Goal: Task Accomplishment & Management: Manage account settings

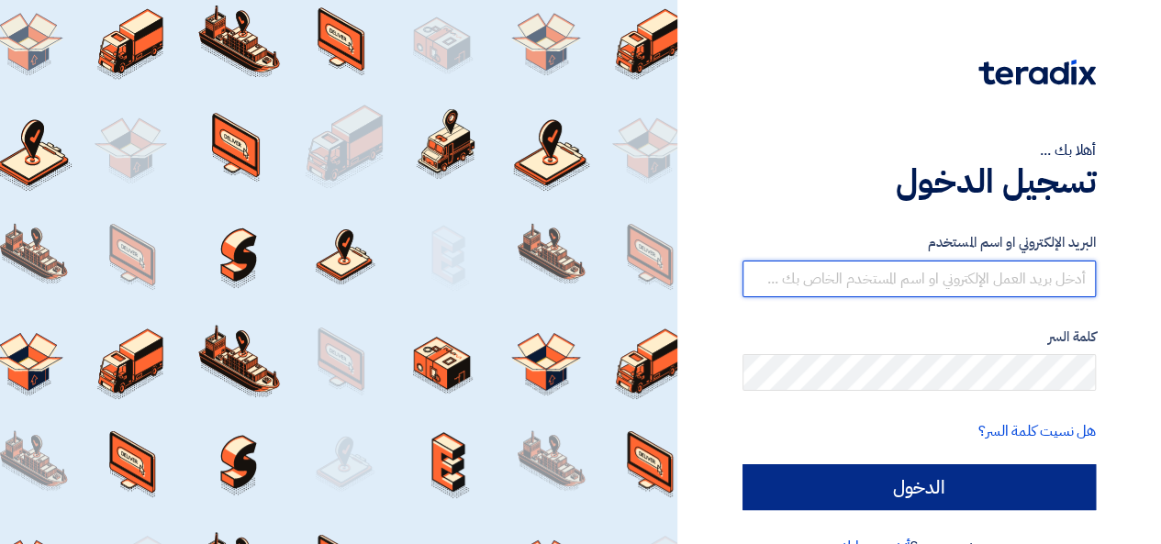
type input "[EMAIL_ADDRESS][DOMAIN_NAME]"
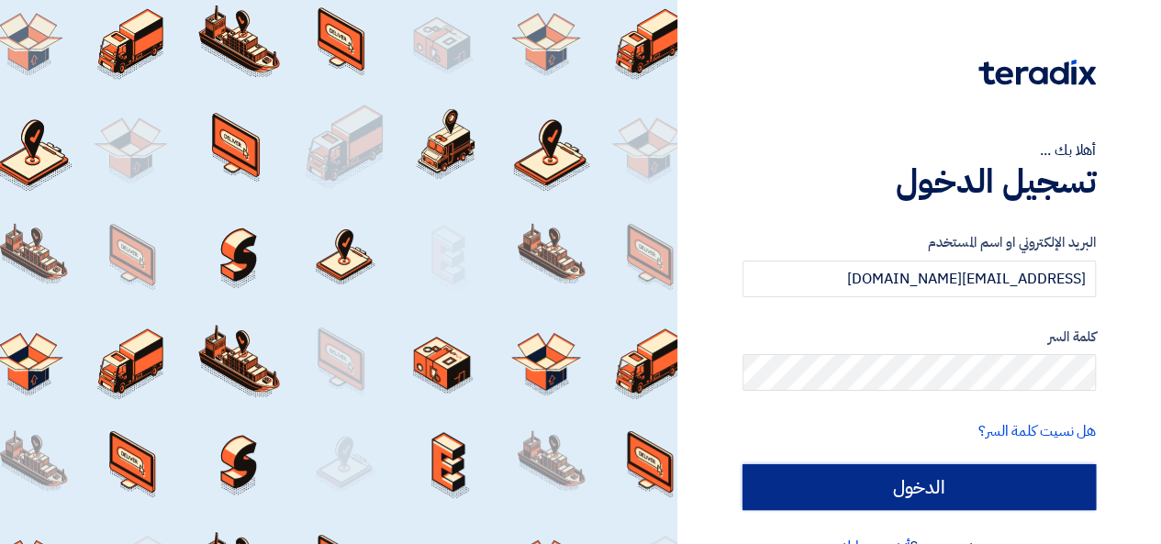
click at [983, 480] on input "الدخول" at bounding box center [919, 487] width 353 height 46
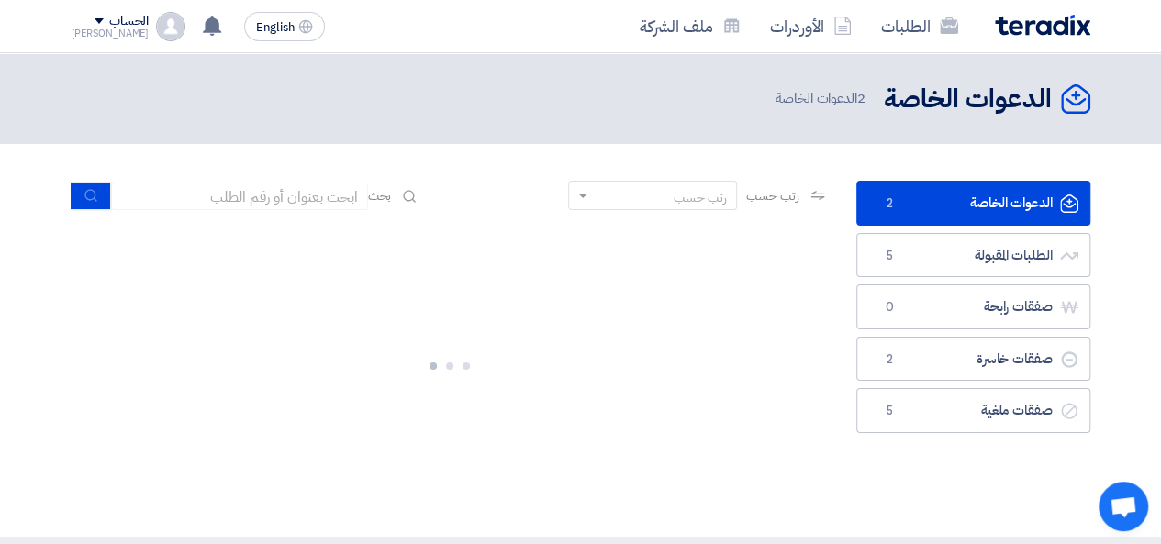
click at [1009, 208] on link "الدعوات الخاصة الدعوات الخاصة 2" at bounding box center [973, 203] width 234 height 45
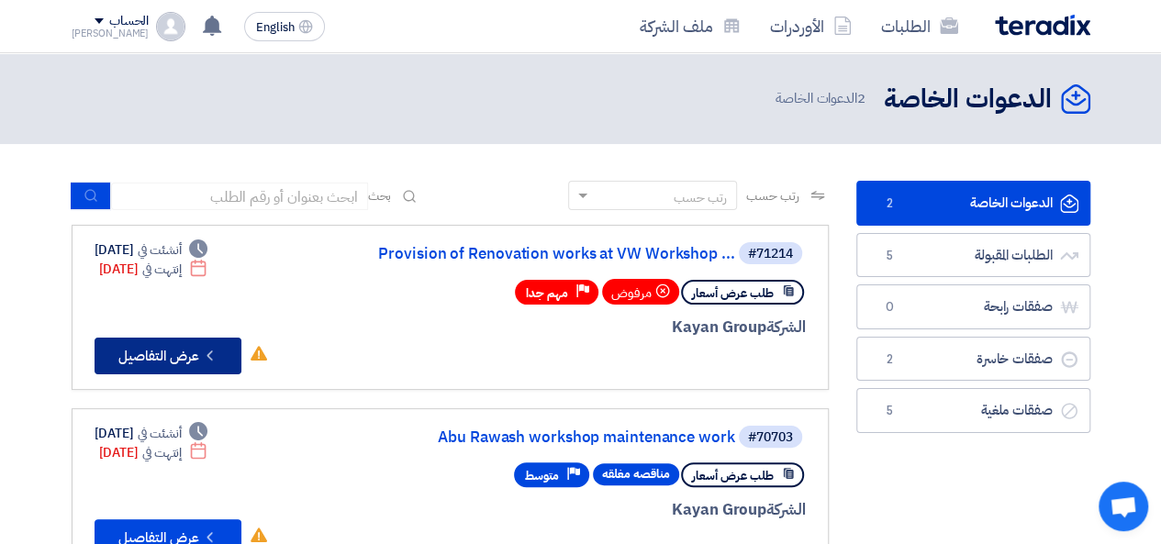
click at [187, 348] on button "Check details عرض التفاصيل" at bounding box center [168, 356] width 147 height 37
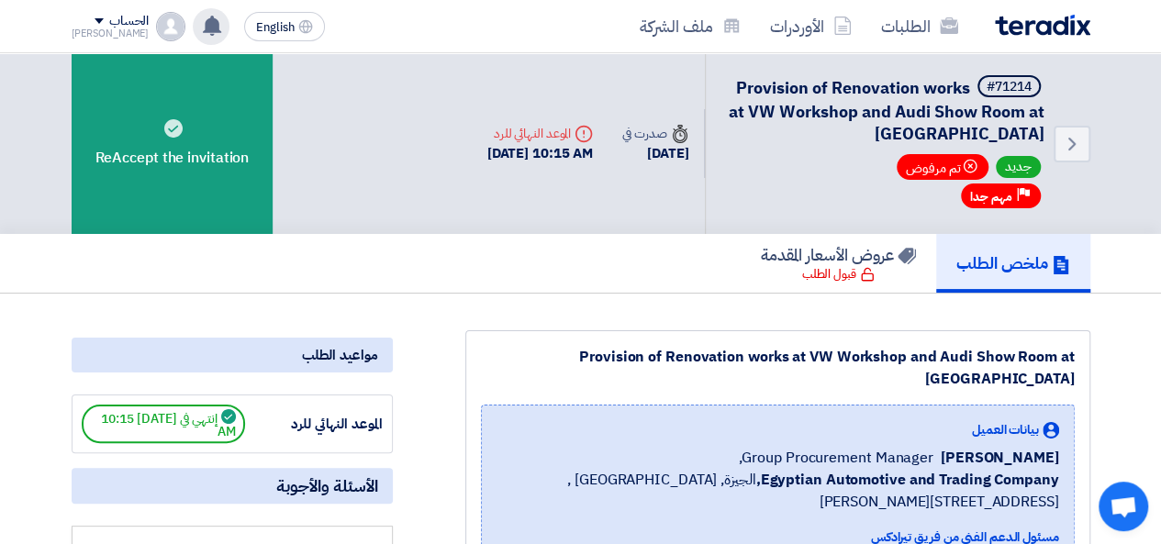
click at [203, 29] on use at bounding box center [212, 26] width 18 height 20
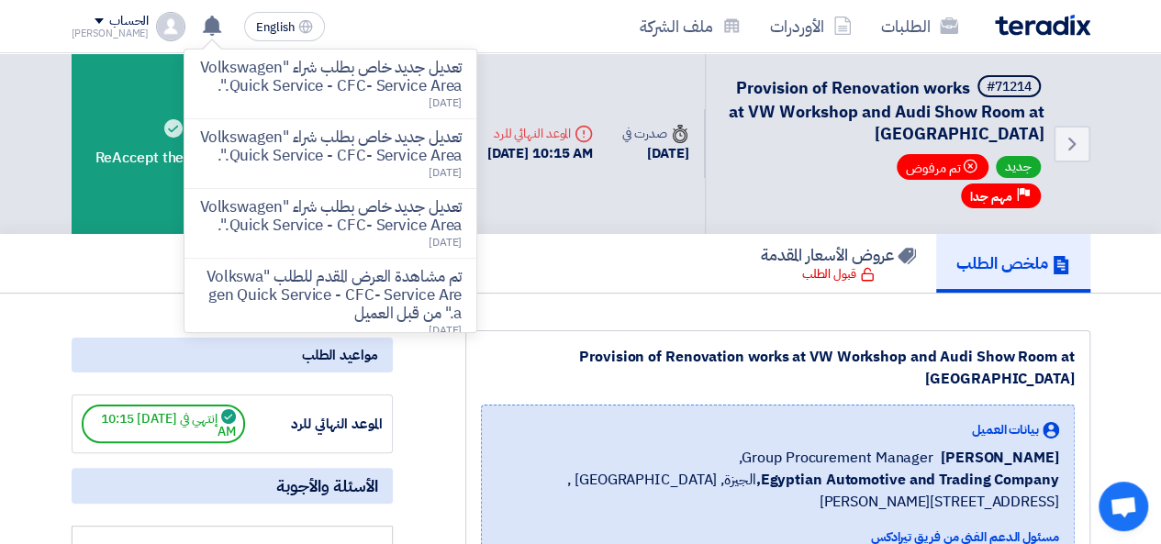
click at [623, 278] on div "ملخص الطلب عروض الأسعار المقدمة قبول الطلب" at bounding box center [581, 263] width 1019 height 59
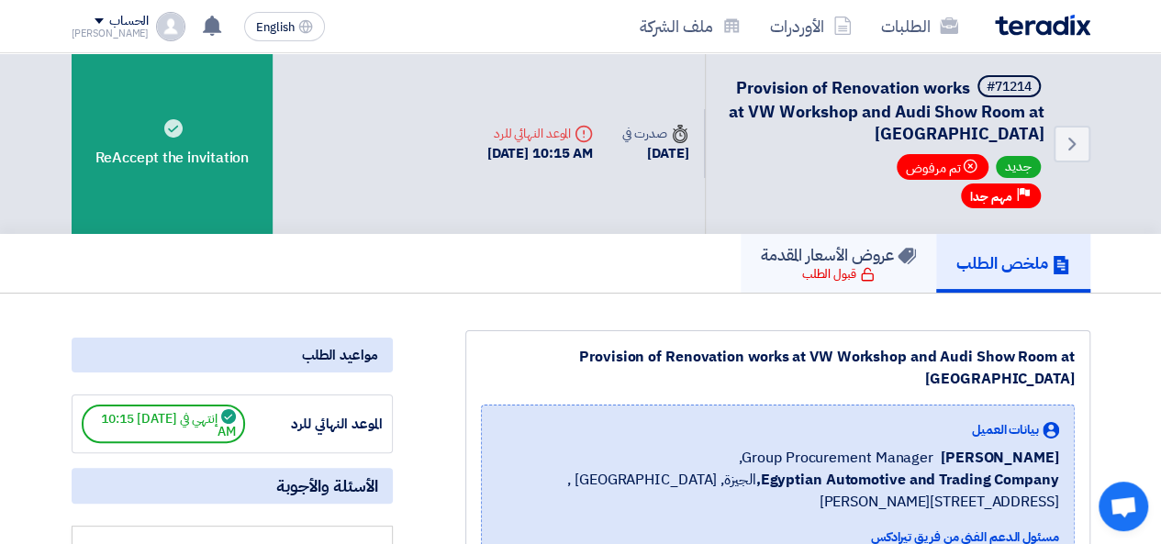
click at [777, 267] on link "عروض الأسعار المقدمة قبول الطلب" at bounding box center [838, 263] width 195 height 59
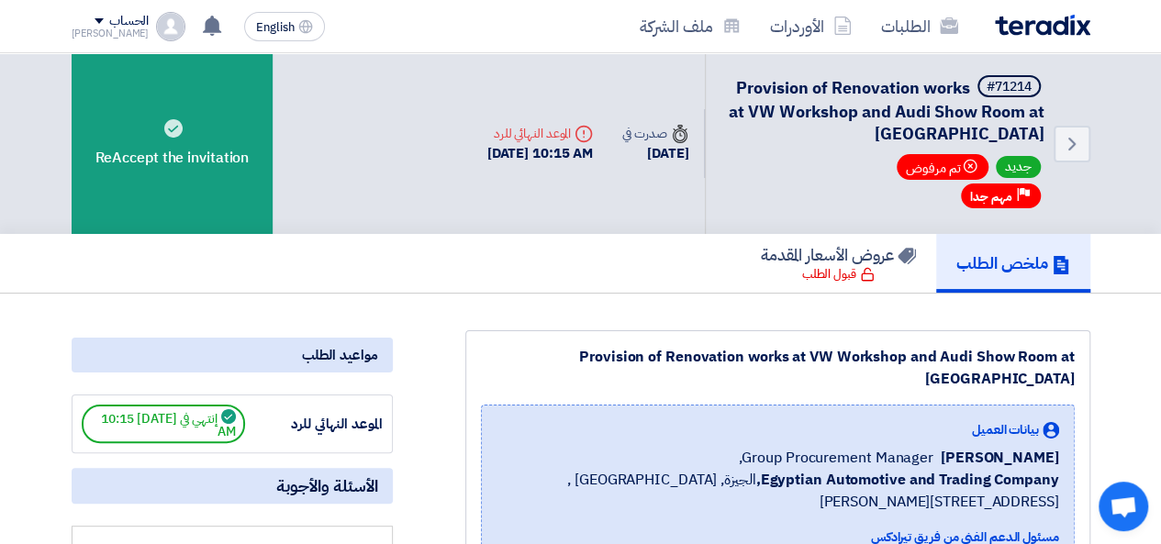
click at [109, 16] on div "الحساب" at bounding box center [128, 22] width 39 height 16
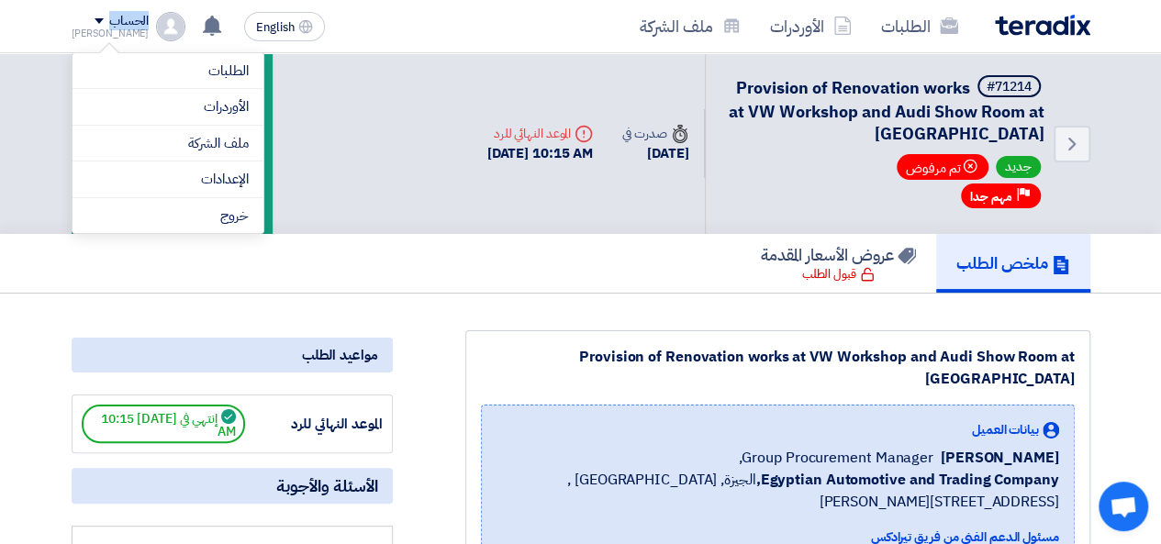
click at [109, 16] on div "الحساب" at bounding box center [128, 22] width 39 height 16
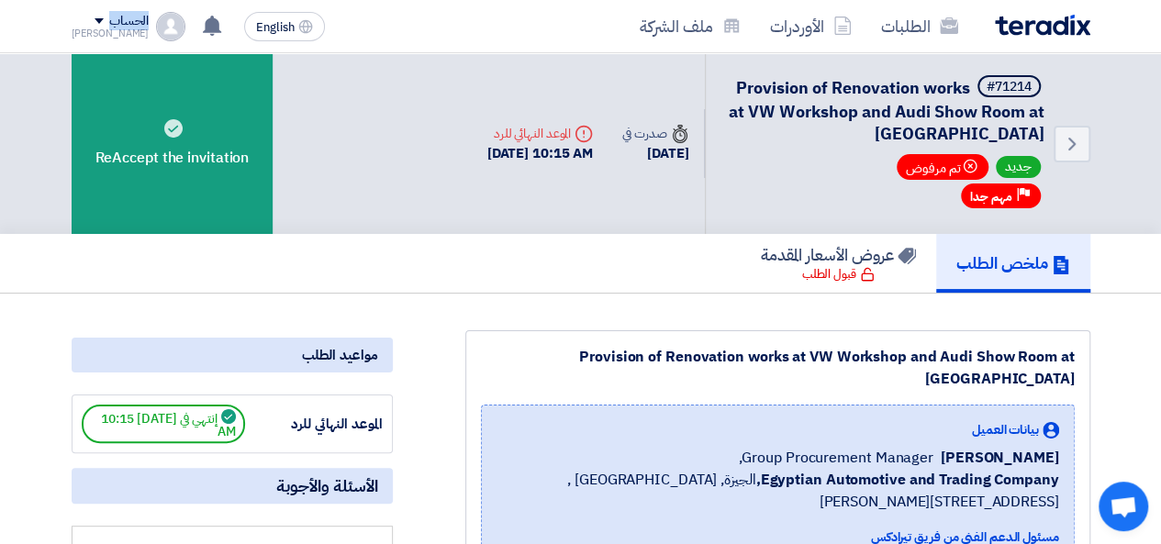
click at [109, 16] on div "الحساب" at bounding box center [128, 22] width 39 height 16
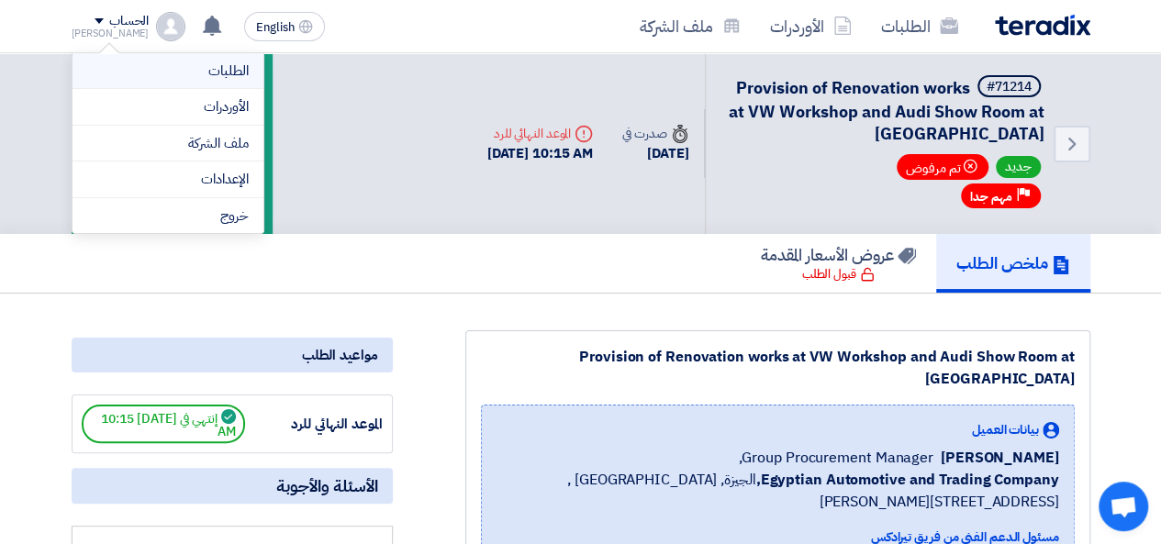
click at [219, 79] on link "الطلبات" at bounding box center [168, 71] width 162 height 21
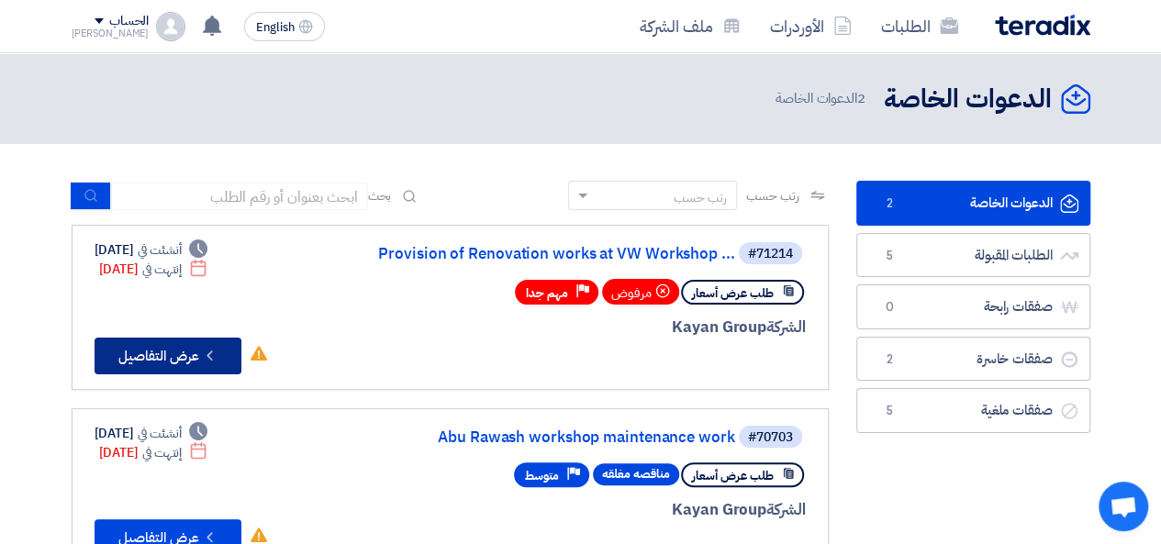
click at [161, 357] on button "Check details عرض التفاصيل" at bounding box center [168, 356] width 147 height 37
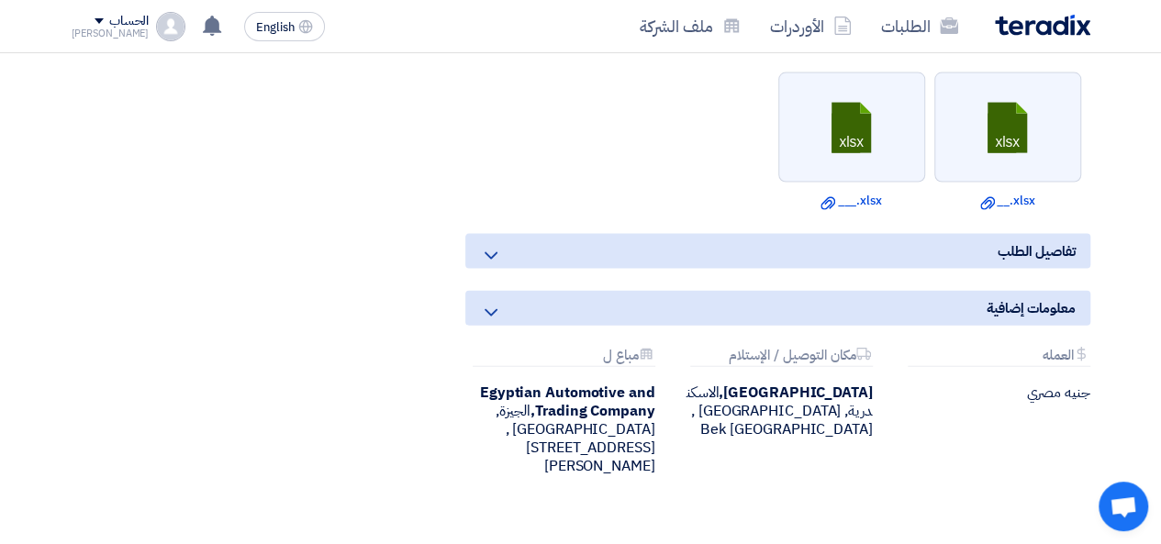
scroll to position [1857, 0]
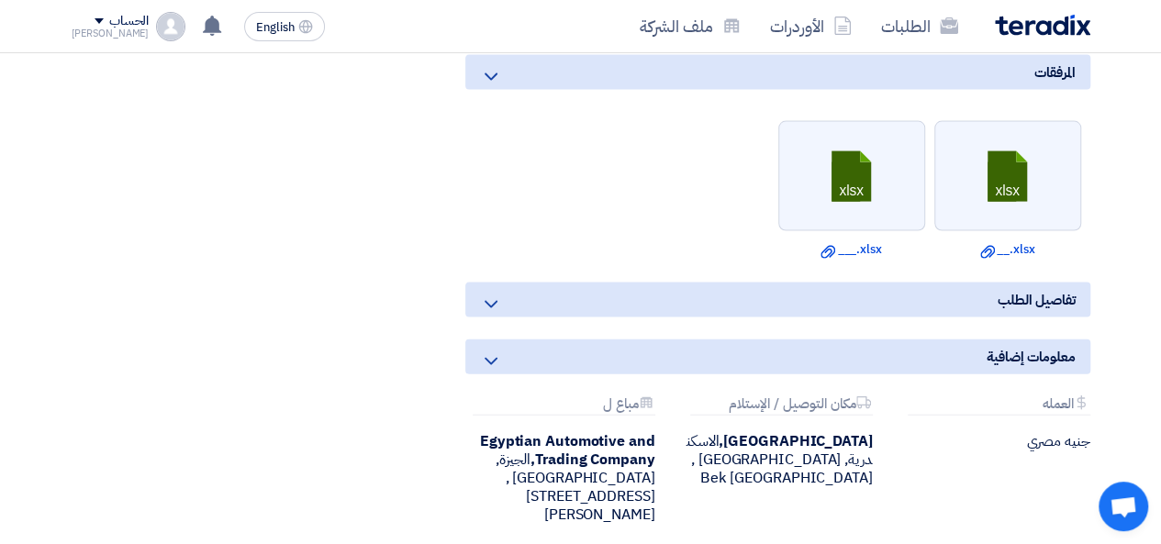
click at [1011, 290] on span "تفاصيل الطلب" at bounding box center [1037, 300] width 78 height 20
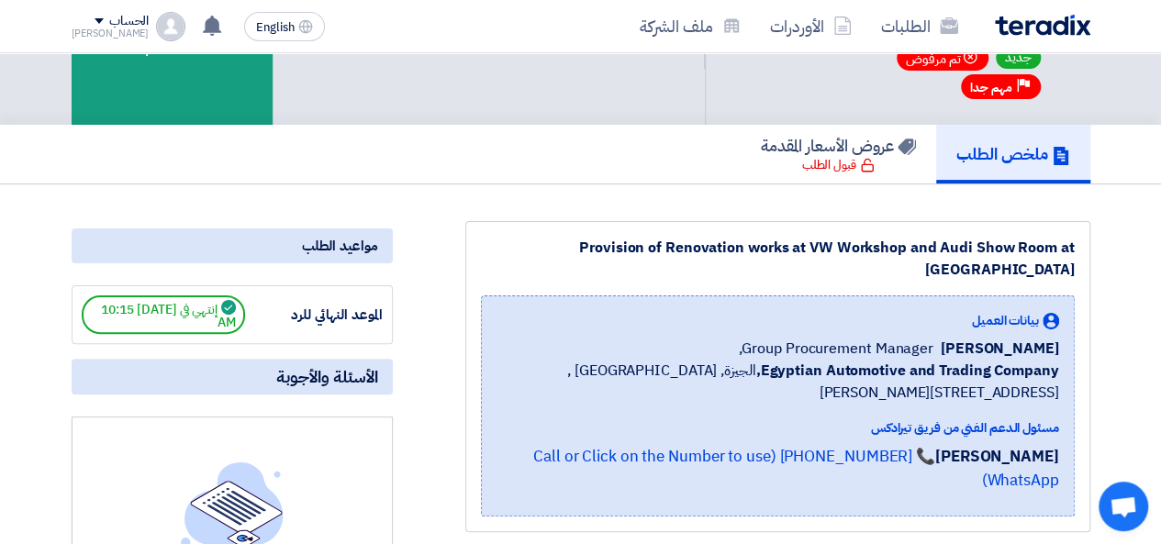
scroll to position [99, 0]
